Goal: Information Seeking & Learning: Learn about a topic

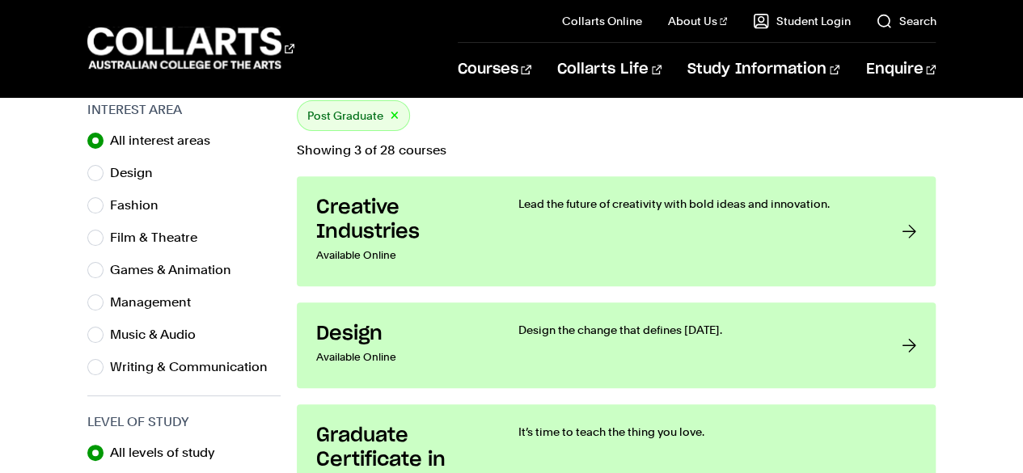
scroll to position [529, 0]
click at [99, 372] on div "Writing & Communication" at bounding box center [183, 366] width 193 height 23
click at [95, 371] on input "Writing & Communication" at bounding box center [95, 366] width 16 height 16
radio input "true"
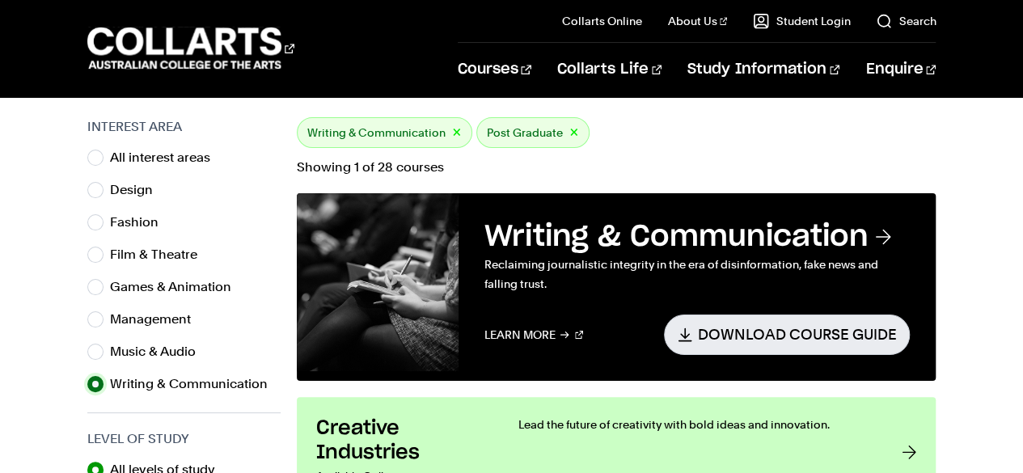
scroll to position [513, 0]
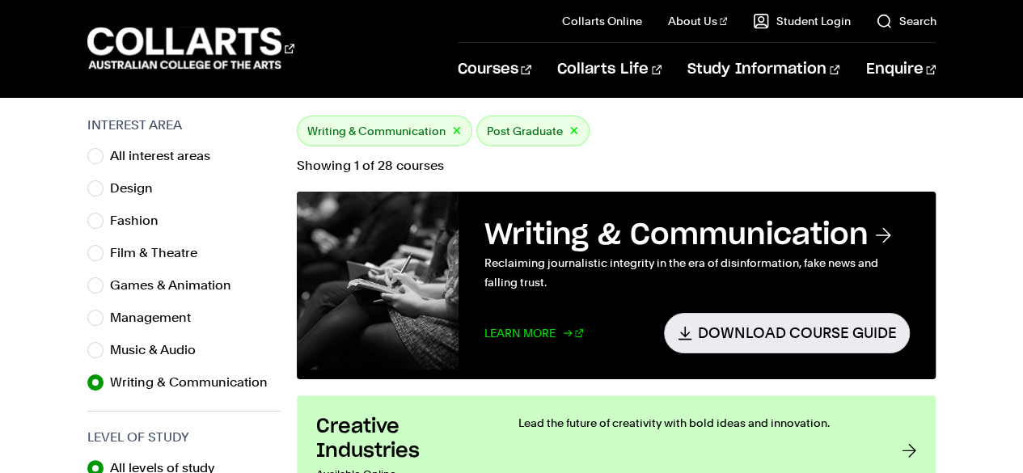
click at [547, 342] on link "Learn More" at bounding box center [533, 333] width 99 height 40
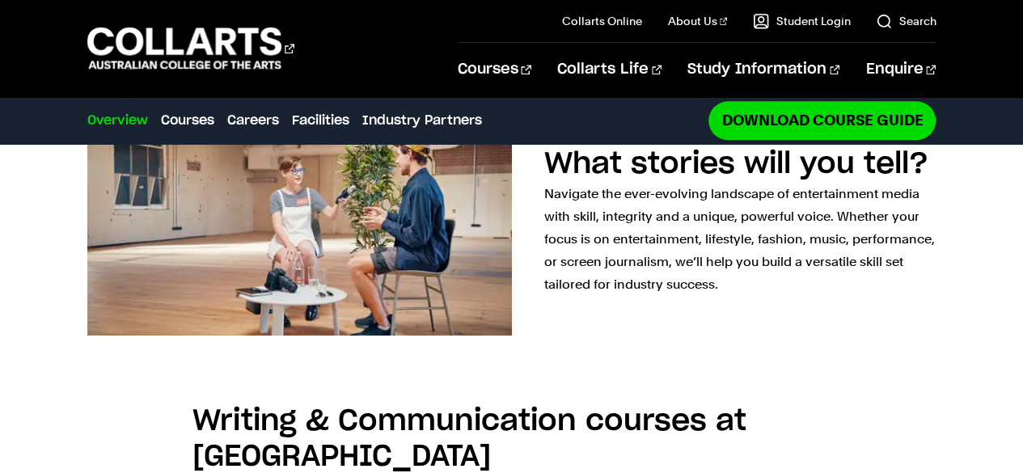
scroll to position [935, 0]
